Goal: Task Accomplishment & Management: Manage account settings

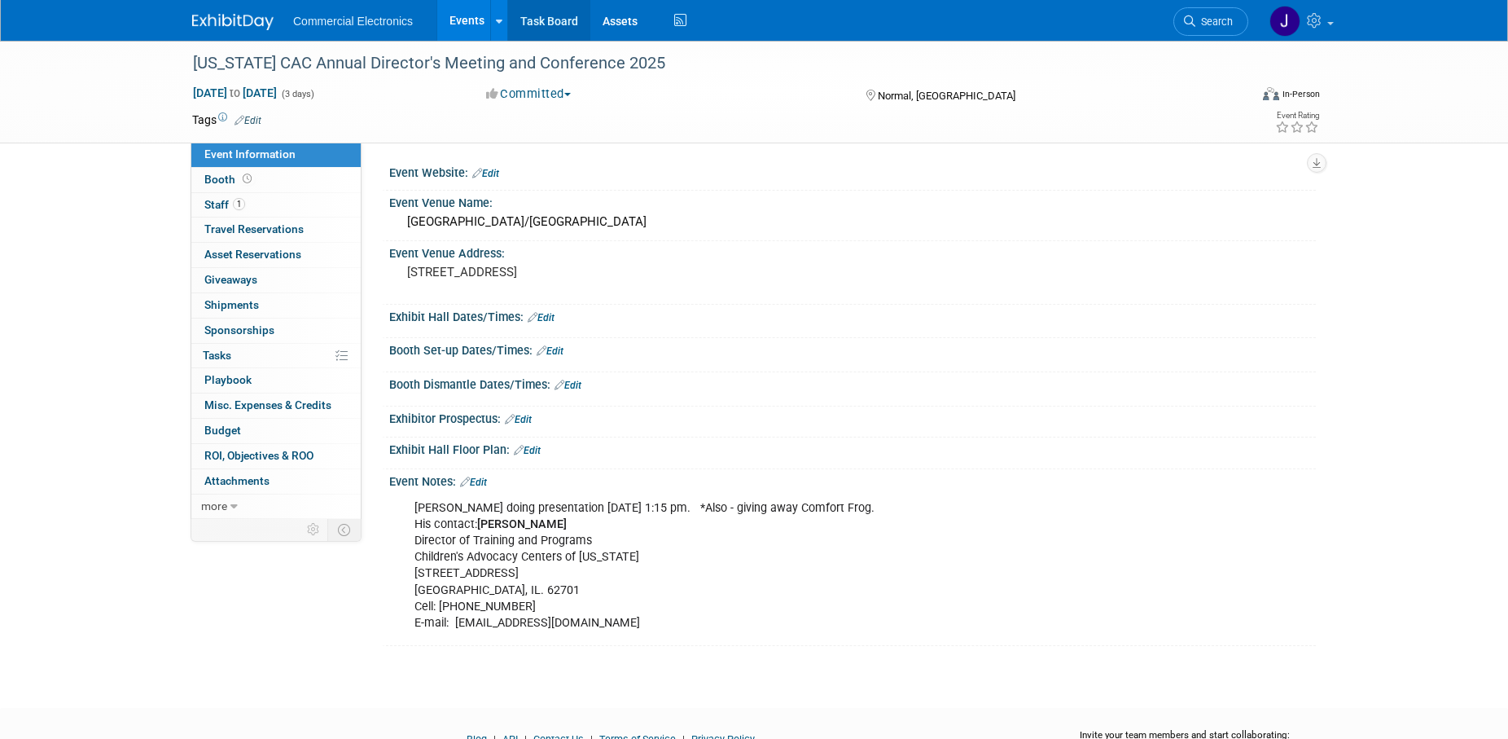
click at [556, 20] on link "Task Board" at bounding box center [549, 20] width 82 height 41
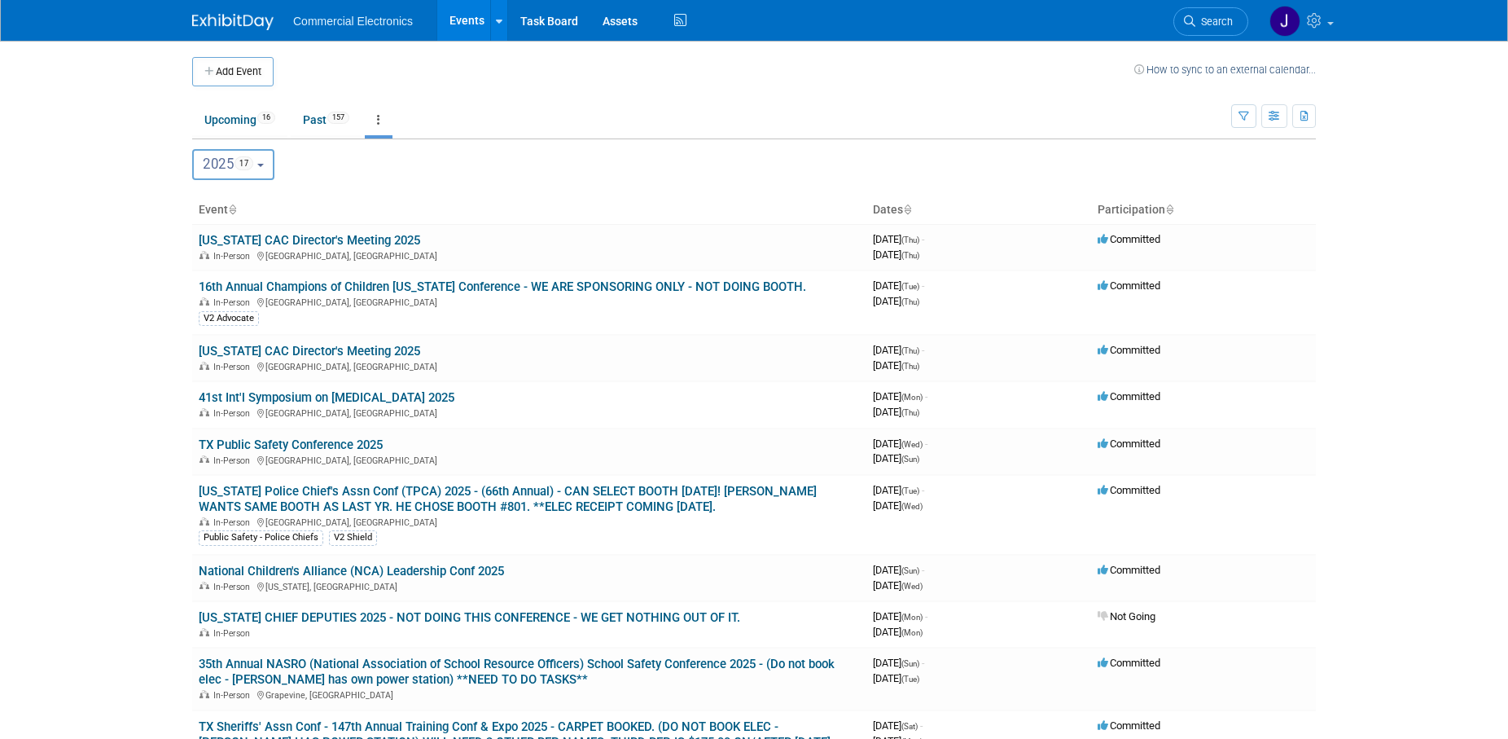
click at [271, 166] on button "2025 17" at bounding box center [233, 164] width 82 height 31
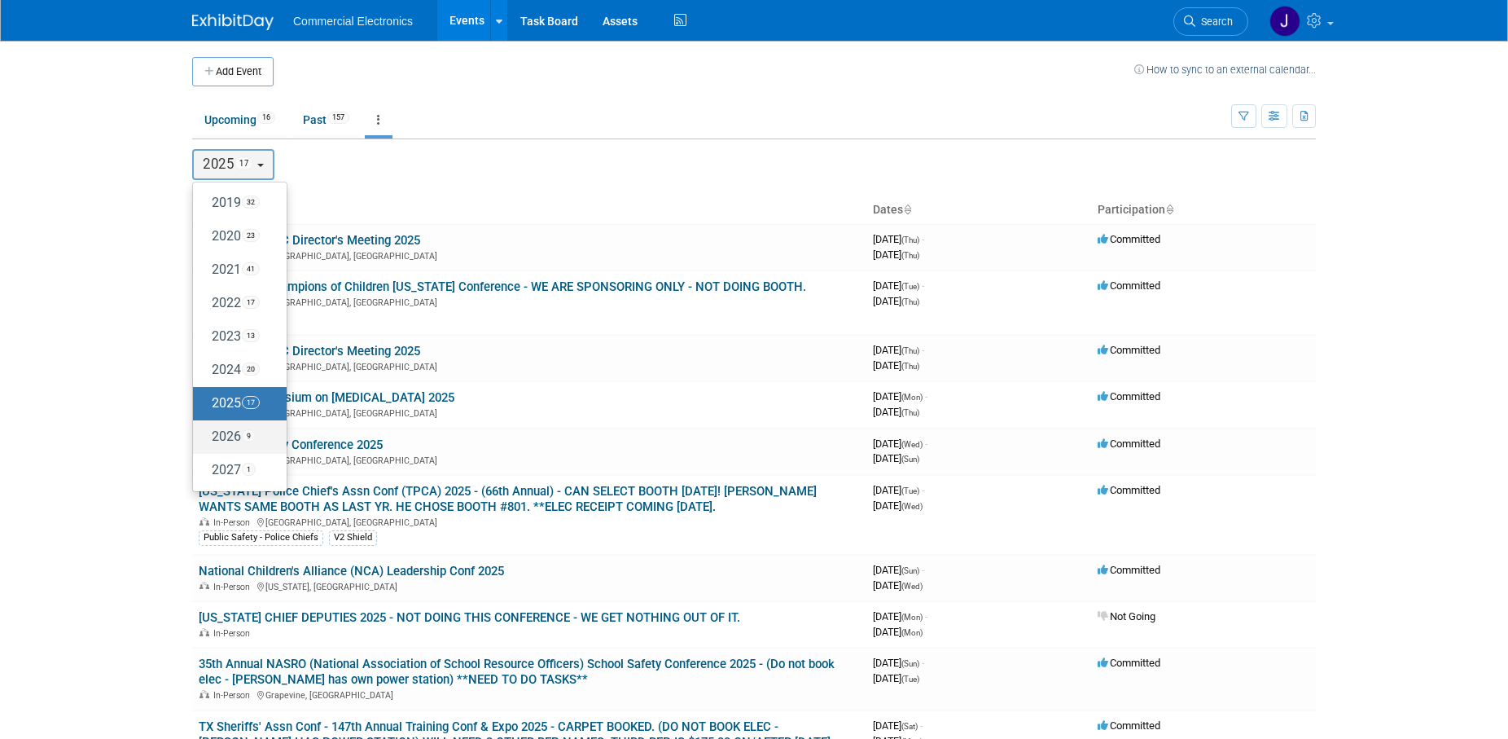
click at [226, 435] on label "2026 9" at bounding box center [235, 436] width 69 height 27
click at [206, 435] on input "2026 9" at bounding box center [200, 436] width 11 height 11
select select "2026"
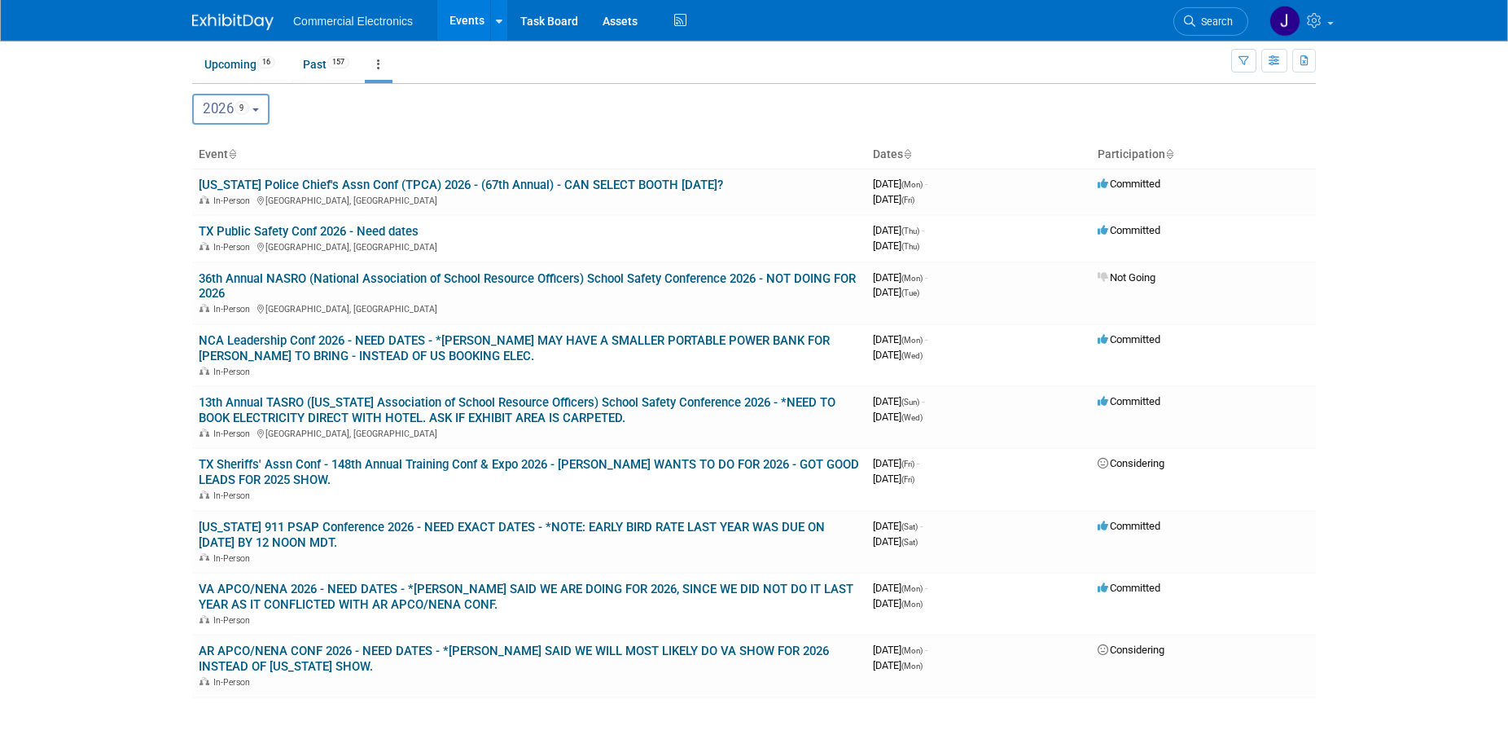
scroll to position [41, 0]
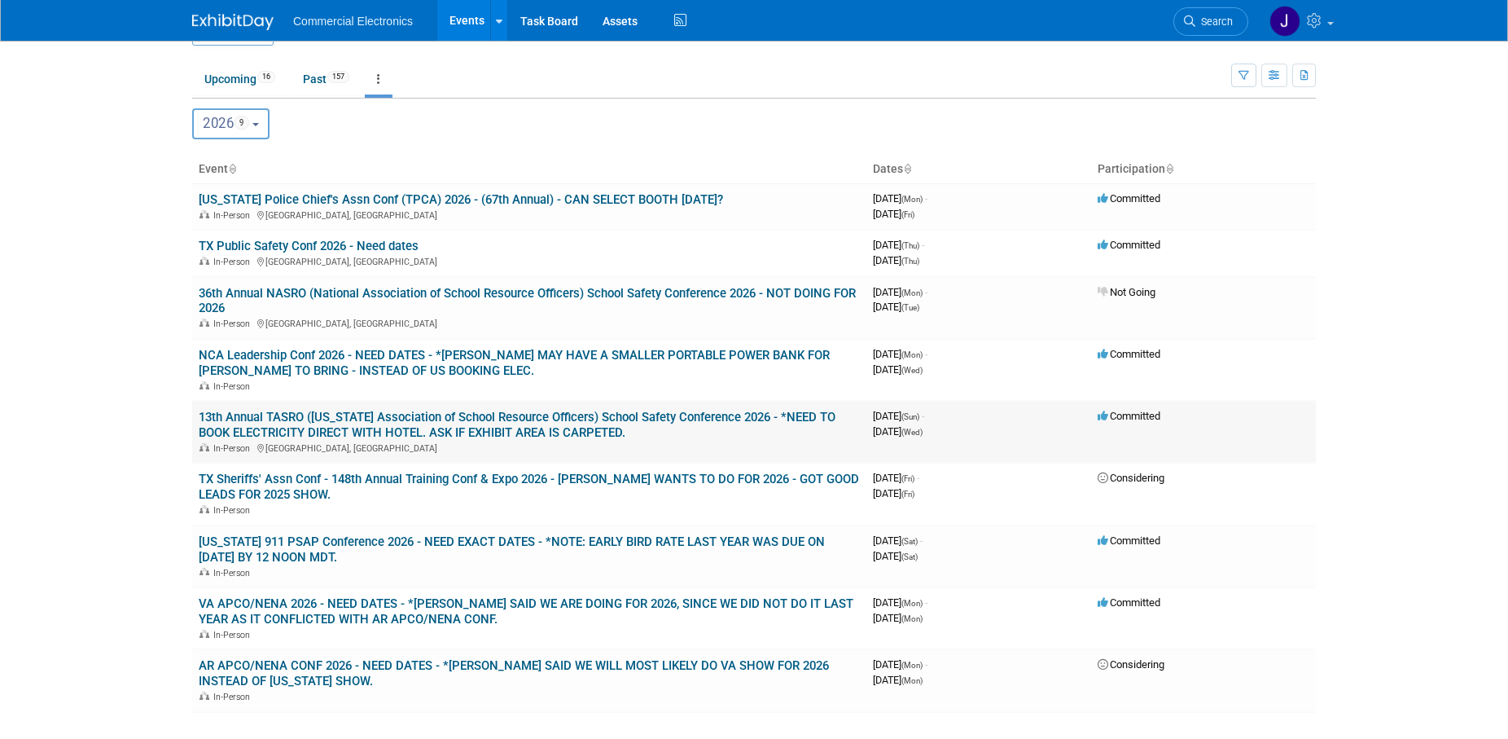
click at [532, 428] on link "13th Annual TASRO ([US_STATE] Association of School Resource Officers) School S…" at bounding box center [517, 425] width 637 height 30
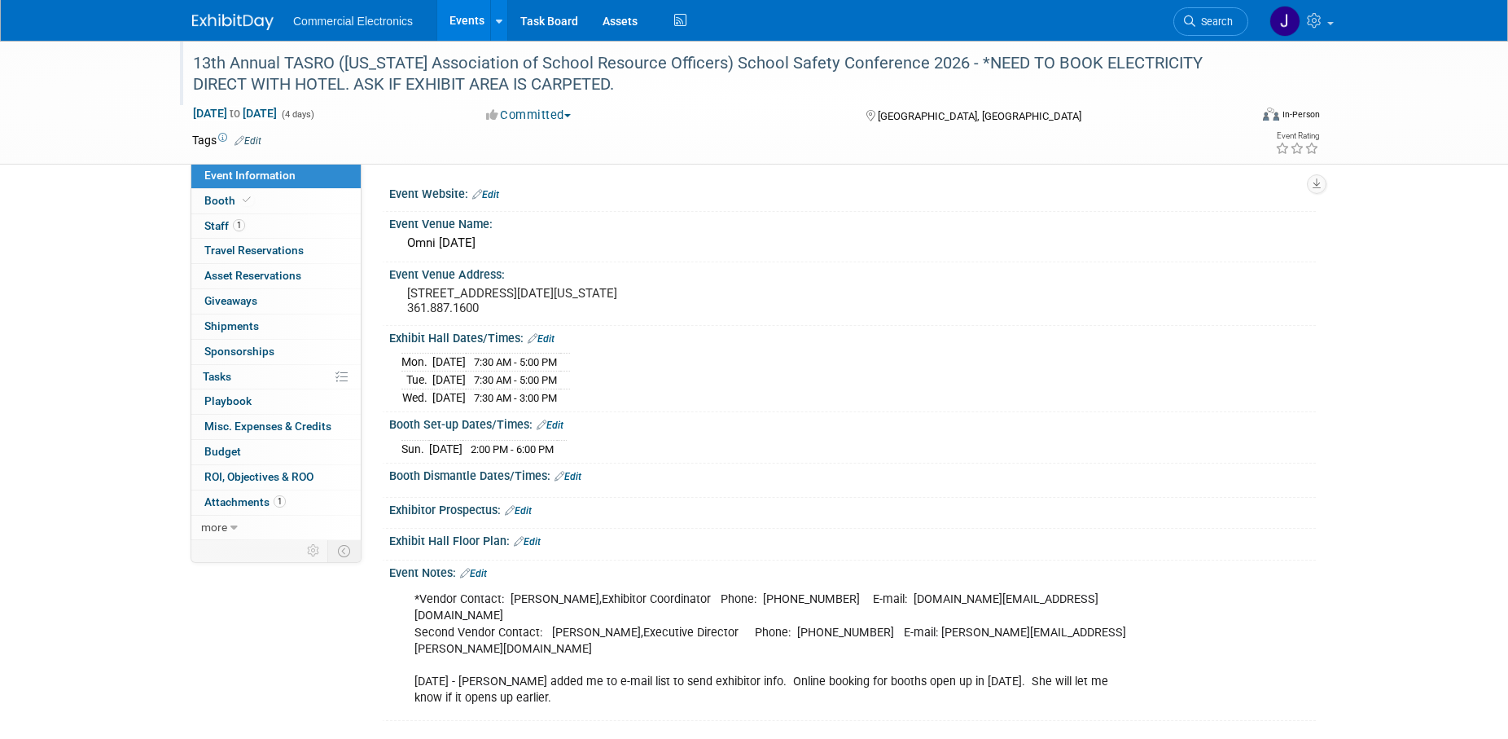
click at [717, 90] on div "13th Annual TASRO ([US_STATE] Association of School Resource Officers) School S…" at bounding box center [705, 74] width 1037 height 50
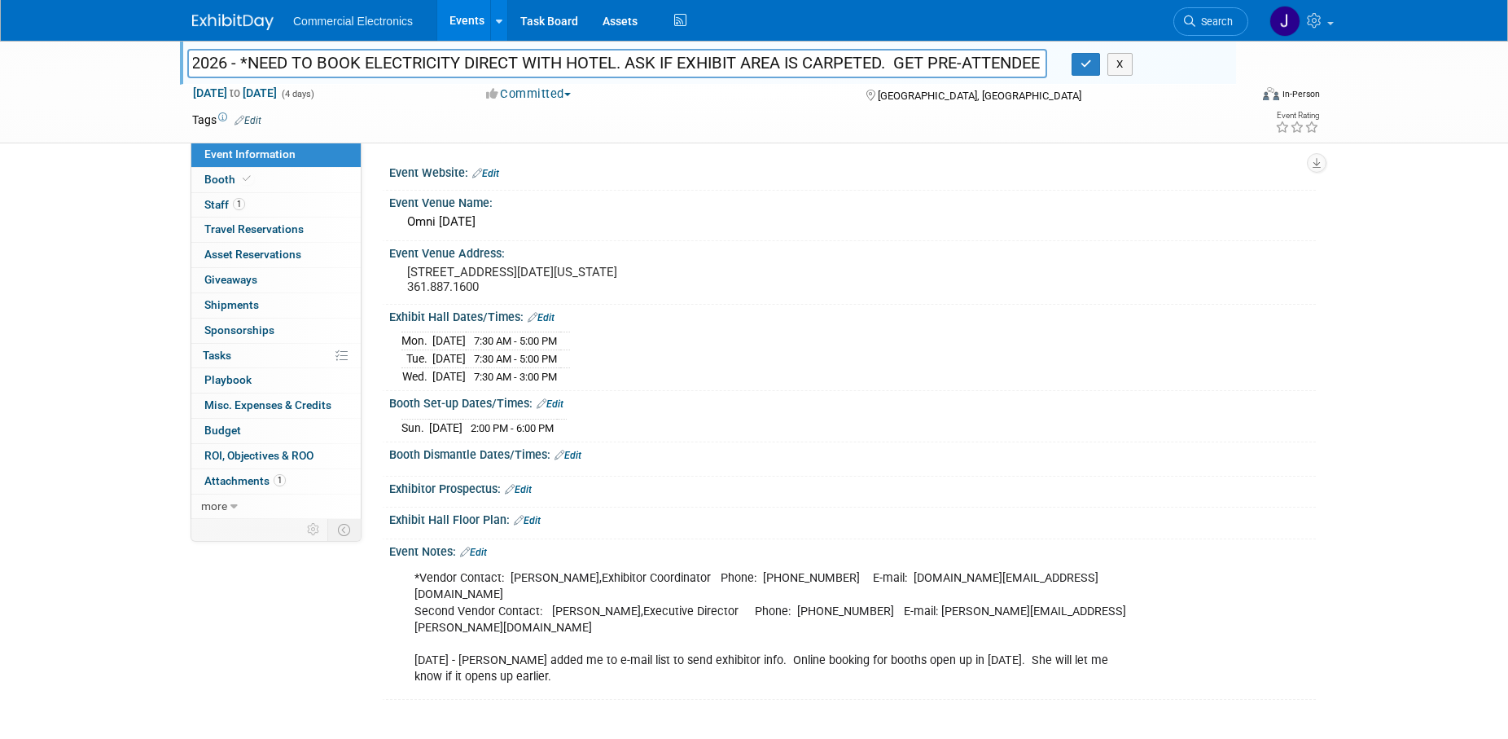
scroll to position [0, 750]
type input "13th Annual TASRO (Texas Association of School Resource Officers) School Safety…"
click at [1088, 61] on icon "button" at bounding box center [1086, 64] width 11 height 11
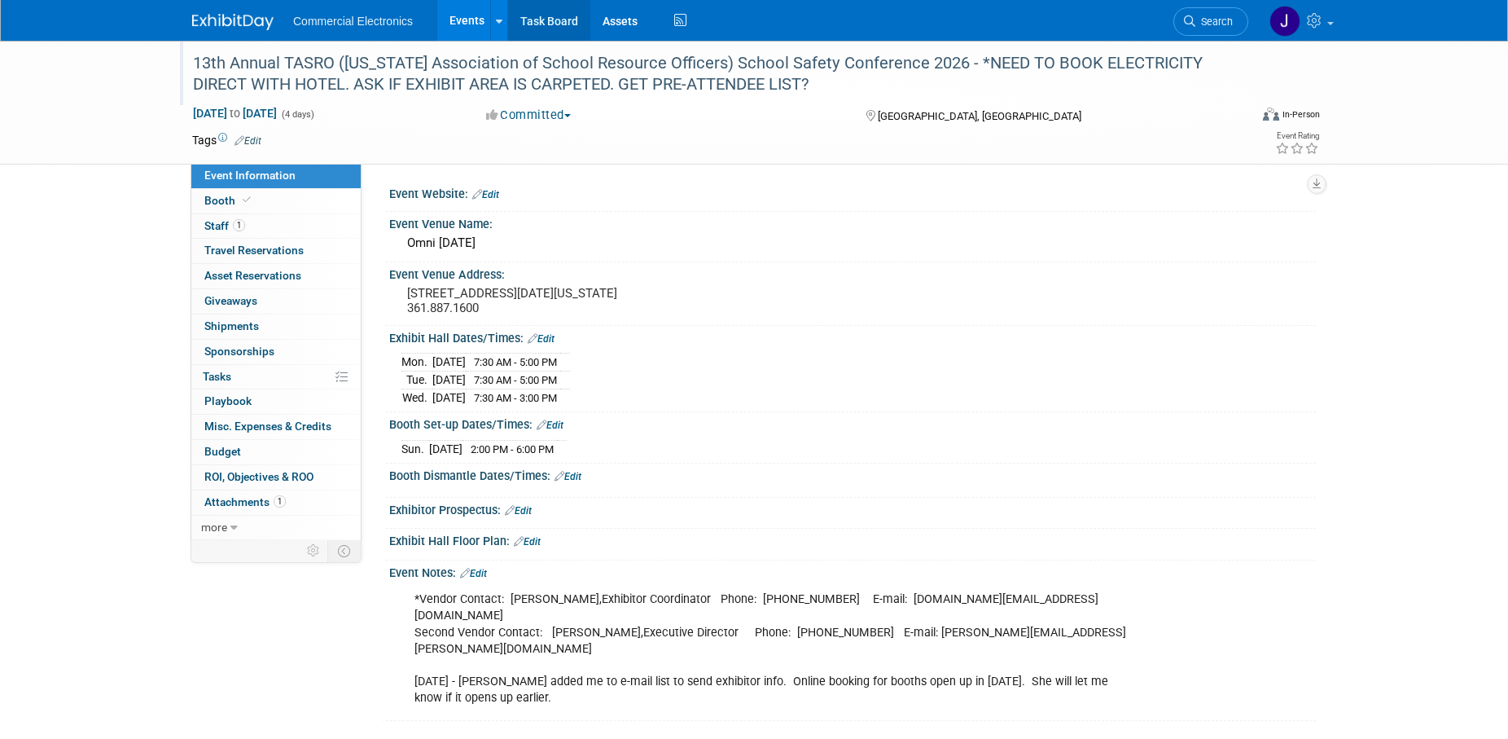
click at [545, 25] on link "Task Board" at bounding box center [549, 20] width 82 height 41
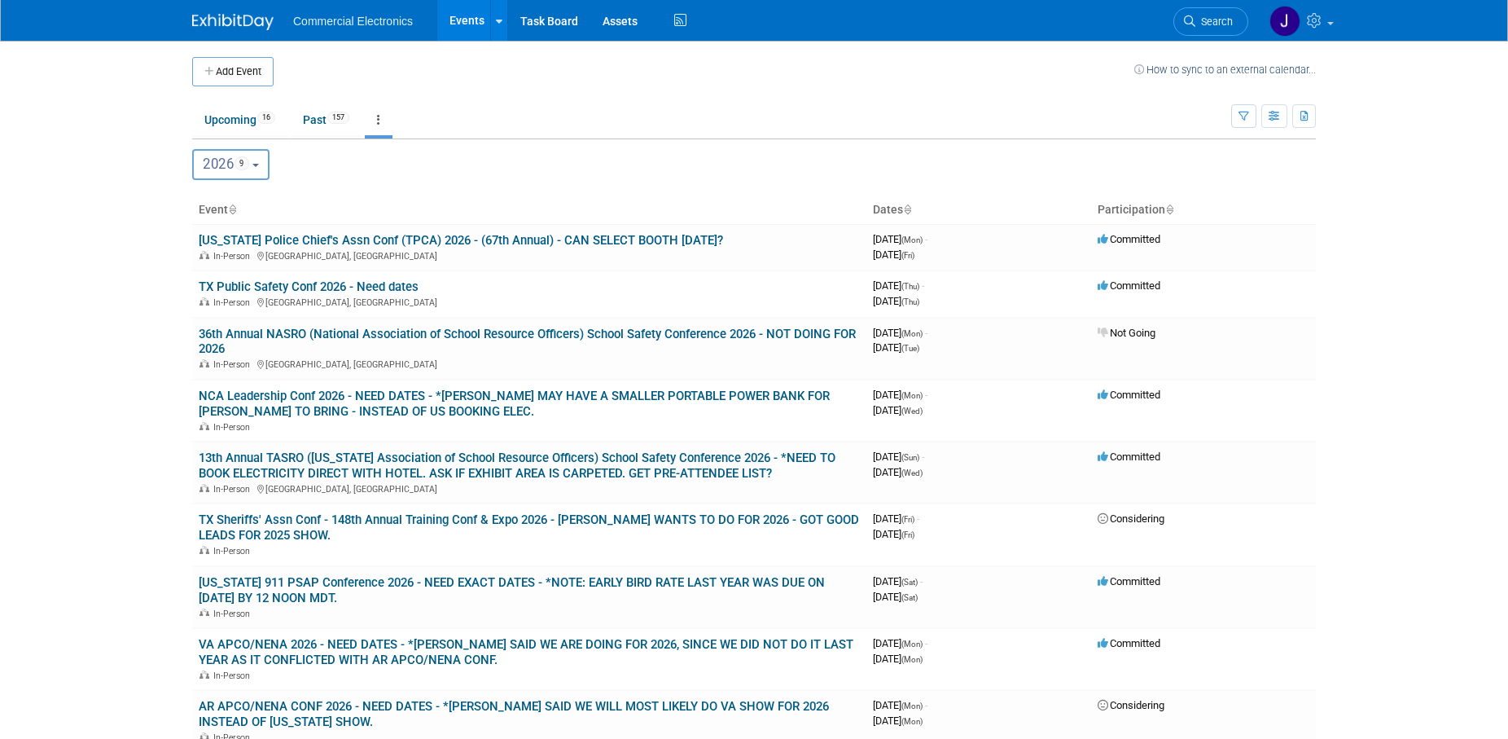
click at [269, 165] on button "2026 9" at bounding box center [230, 164] width 77 height 31
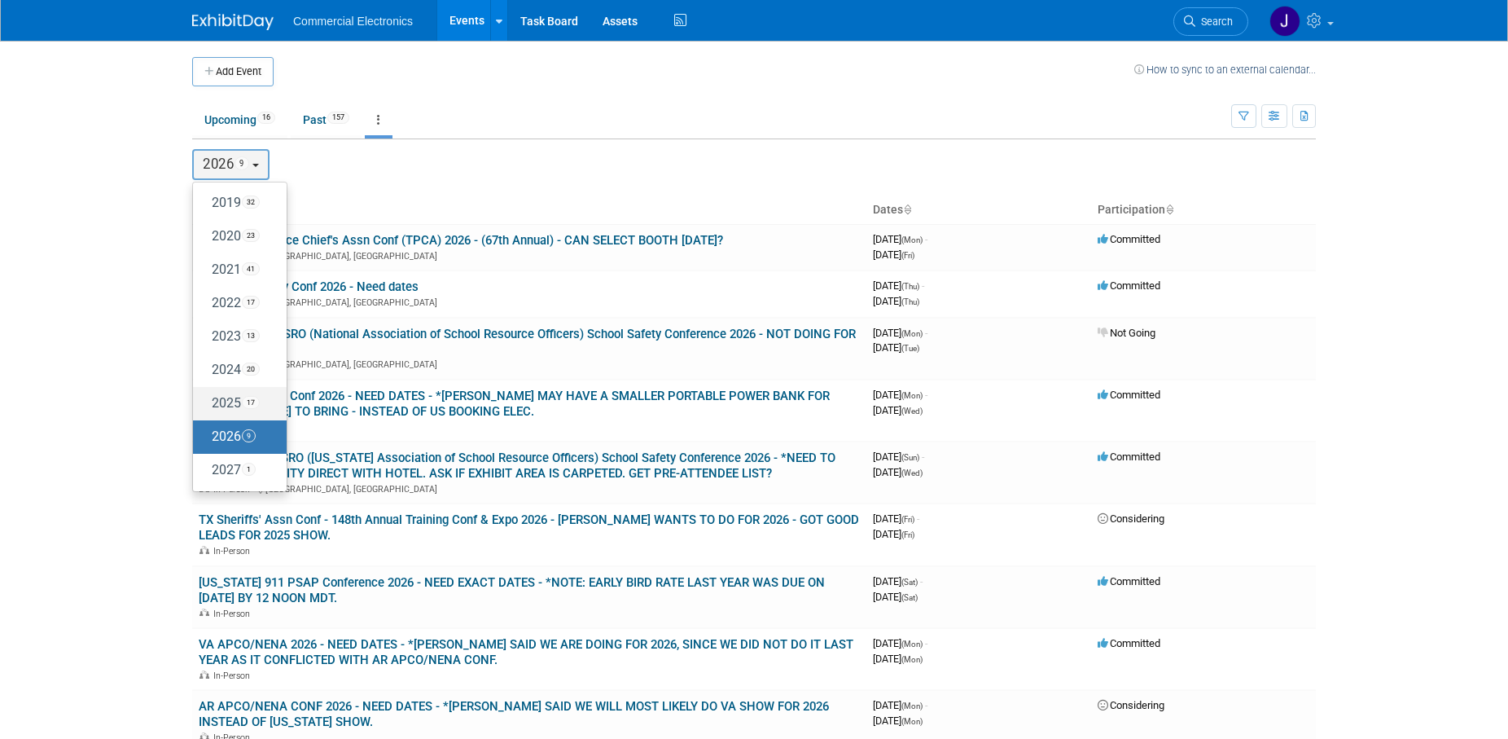
click at [222, 401] on label "2025 17" at bounding box center [235, 403] width 69 height 27
click at [206, 401] on input "2025 17" at bounding box center [200, 402] width 11 height 11
select select "2025"
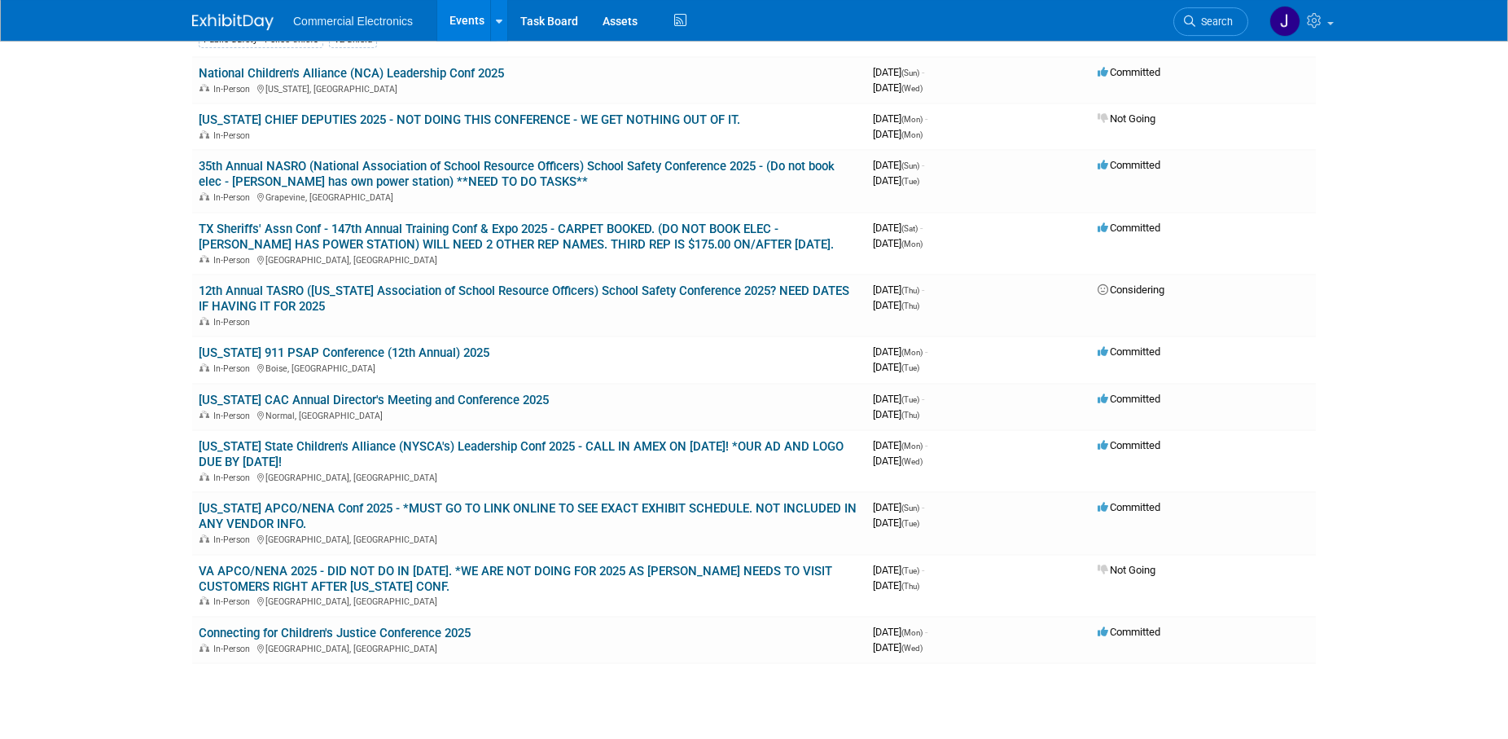
scroll to position [498, 0]
